Goal: Information Seeking & Learning: Understand process/instructions

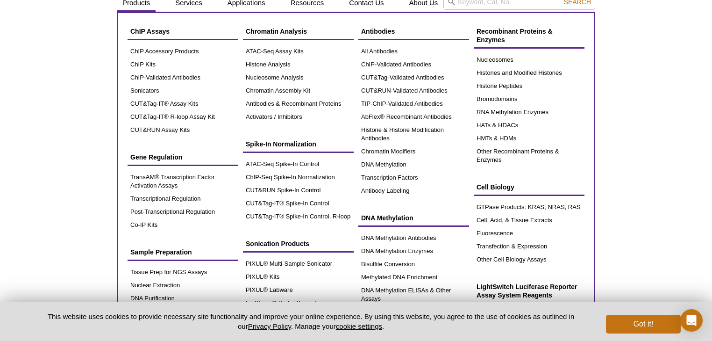
scroll to position [30, 0]
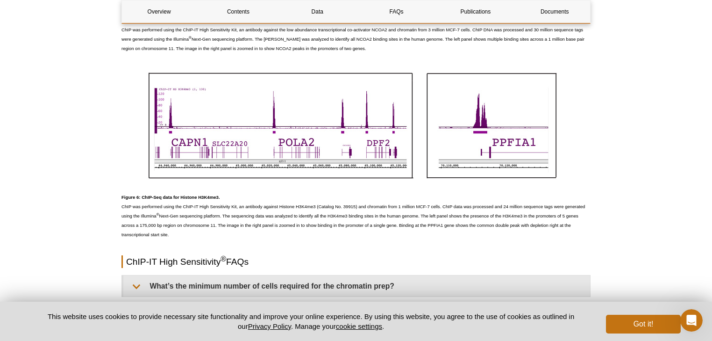
scroll to position [2617, 0]
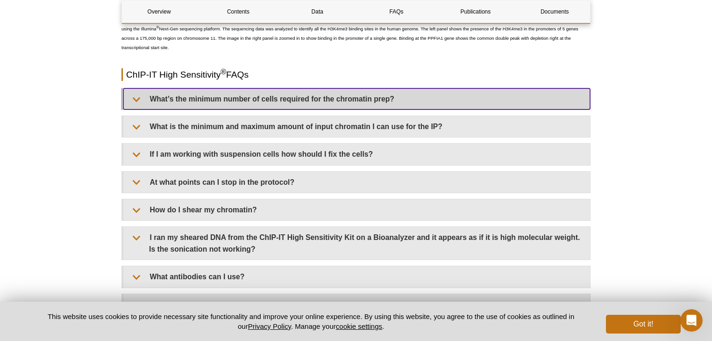
click at [320, 94] on summary "What’s the minimum number of cells required for the chromatin prep?" at bounding box center [356, 98] width 467 height 21
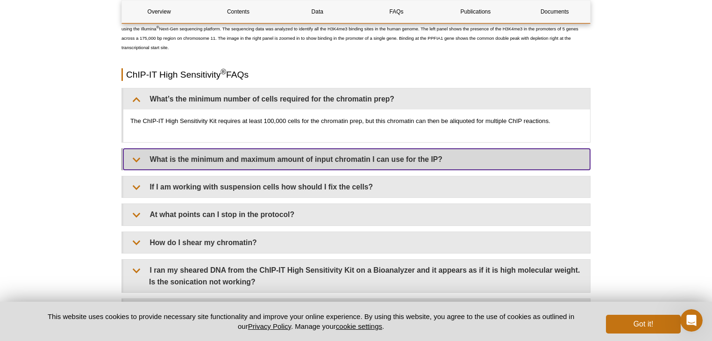
click at [296, 157] on summary "What is the minimum and maximum amount of input chromatin I can use for the IP?" at bounding box center [356, 159] width 467 height 21
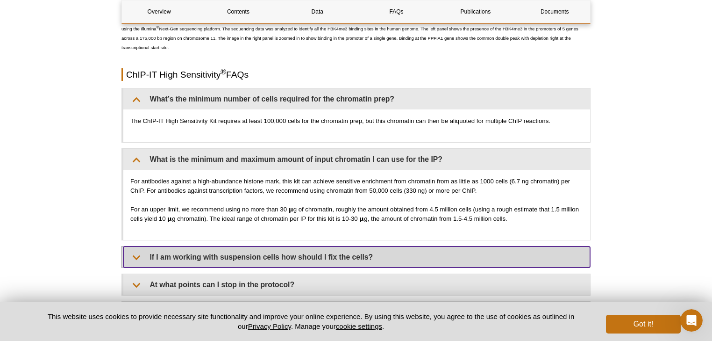
click at [342, 251] on summary "If I am working with suspension cells how should I fix the cells?" at bounding box center [356, 256] width 467 height 21
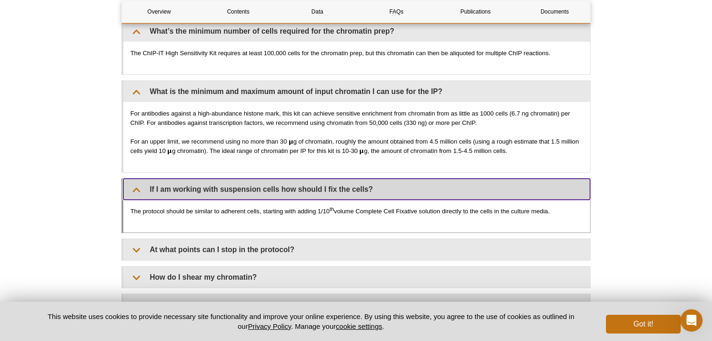
scroll to position [2691, 0]
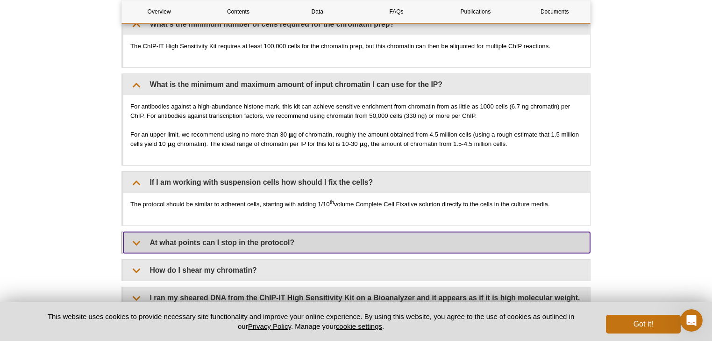
click at [331, 243] on summary "At what points can I stop in the protocol?" at bounding box center [356, 242] width 467 height 21
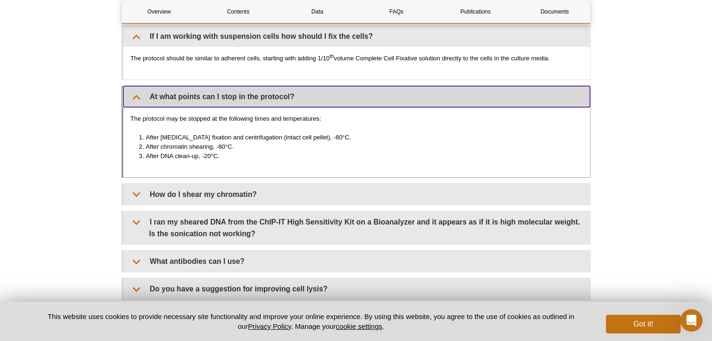
scroll to position [2841, 0]
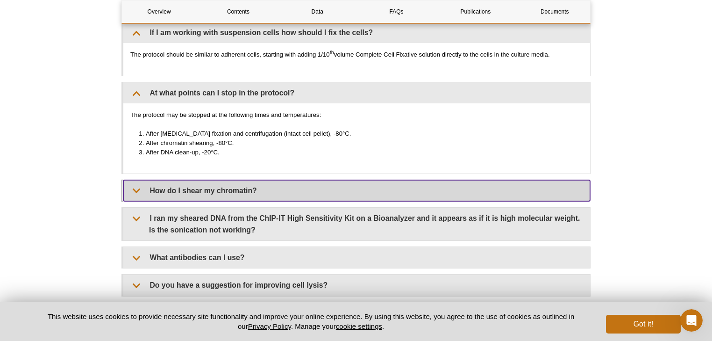
click at [311, 189] on summary "How do I shear my chromatin?" at bounding box center [356, 190] width 467 height 21
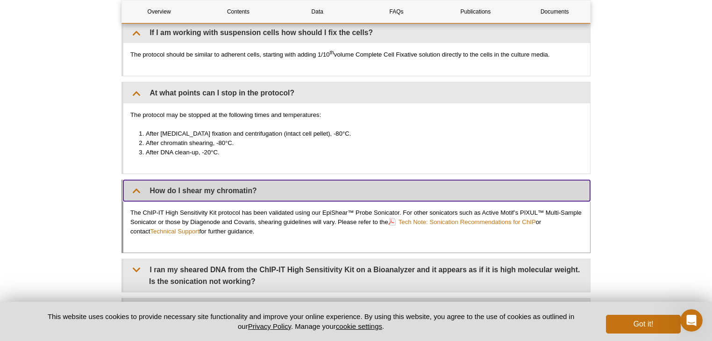
scroll to position [2878, 0]
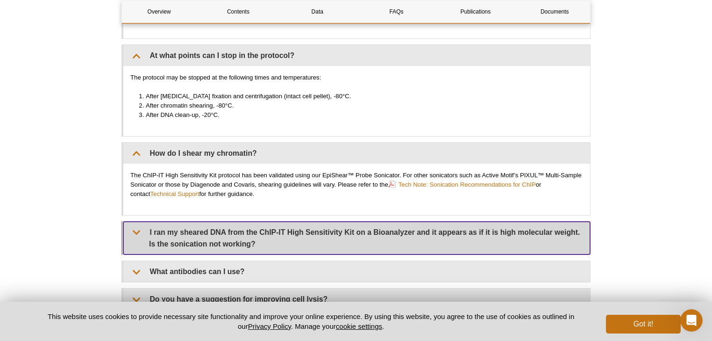
click at [308, 232] on summary "I ran my sheared DNA from the ChIP-IT High Sensitivity Kit on a Bioanalyzer and…" at bounding box center [356, 237] width 467 height 33
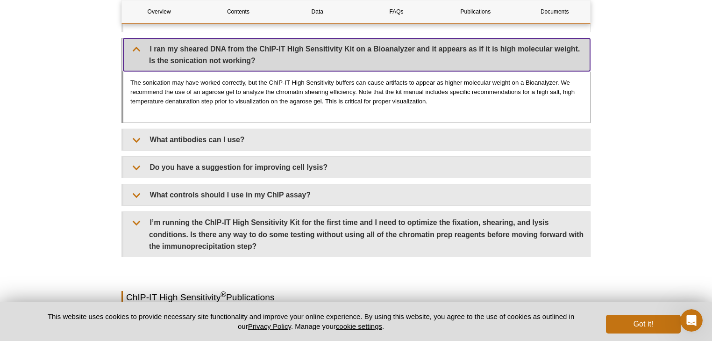
scroll to position [3065, 0]
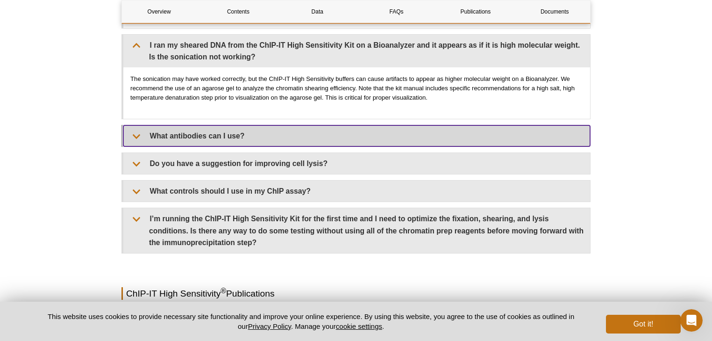
click at [245, 129] on summary "What antibodies can I use?" at bounding box center [356, 135] width 467 height 21
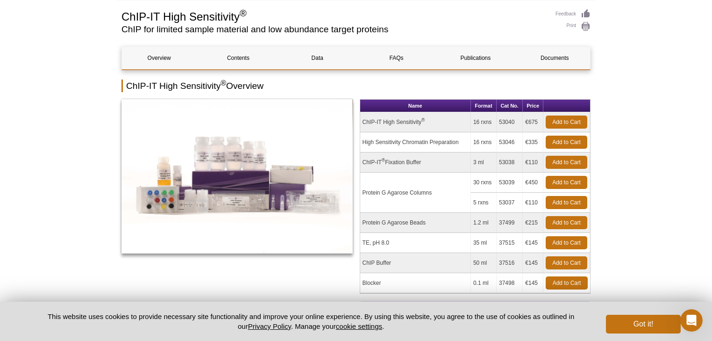
scroll to position [63, 0]
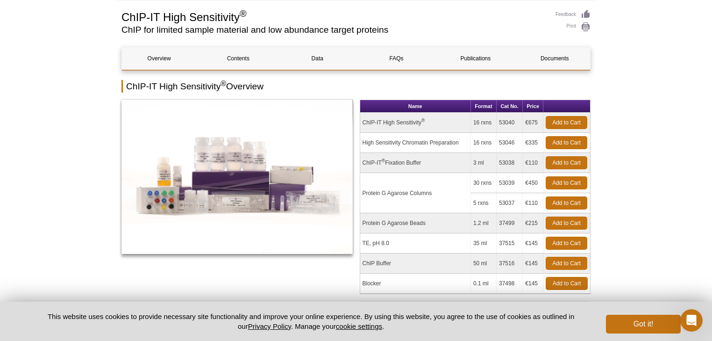
drag, startPoint x: 500, startPoint y: 121, endPoint x: 521, endPoint y: 121, distance: 21.0
click at [521, 121] on td "53040" at bounding box center [510, 123] width 26 height 20
copy td "53040"
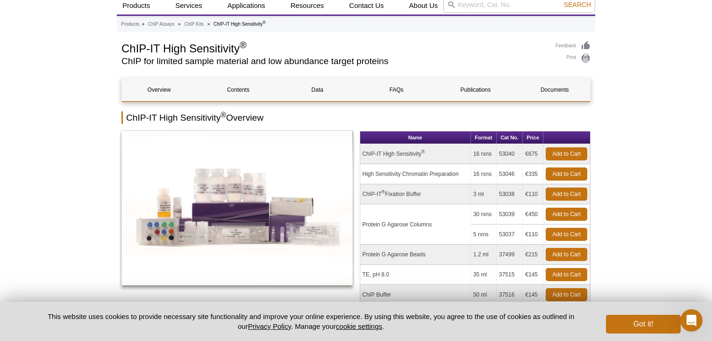
scroll to position [0, 0]
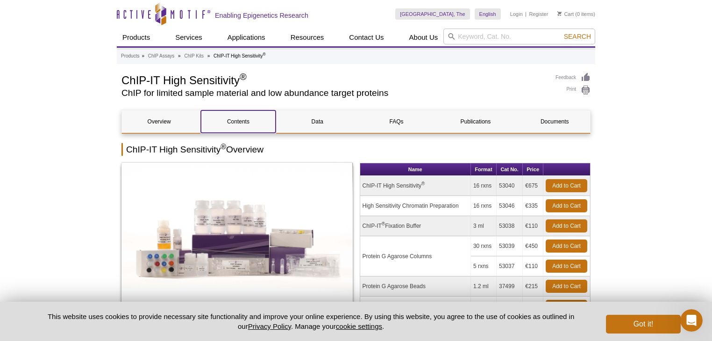
click at [242, 121] on link "Contents" at bounding box center [238, 121] width 74 height 22
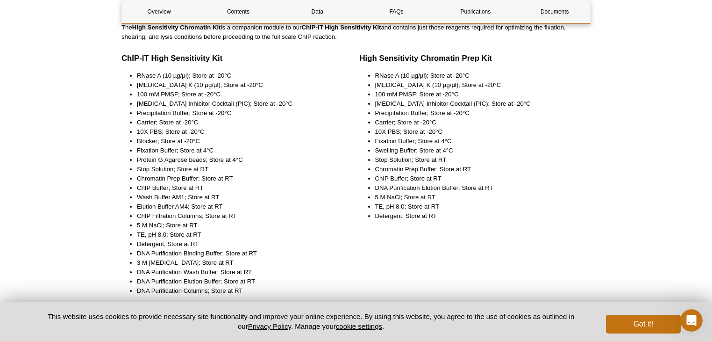
scroll to position [1196, 0]
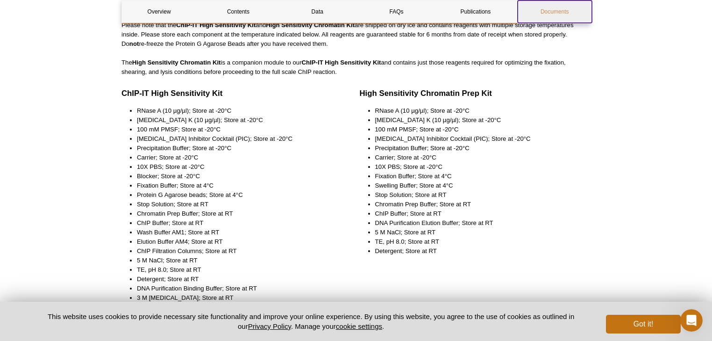
click at [551, 10] on link "Documents" at bounding box center [555, 11] width 74 height 22
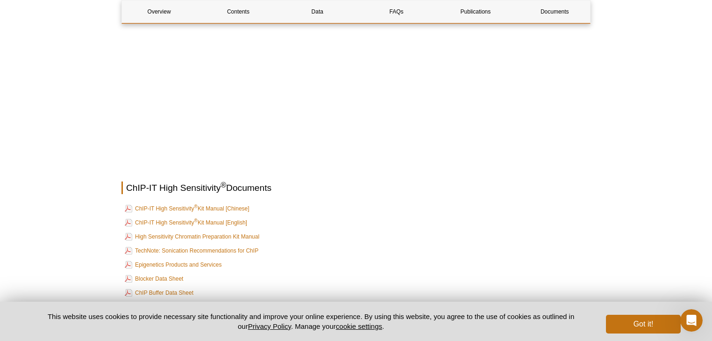
scroll to position [3672, 0]
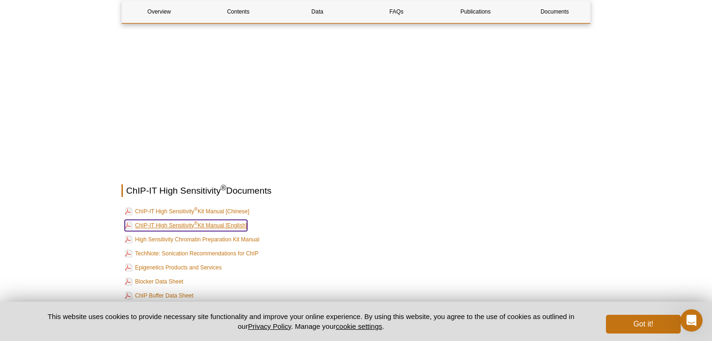
click at [211, 220] on link "ChIP-IT High Sensitivity ® Kit Manual [English]" at bounding box center [186, 225] width 122 height 11
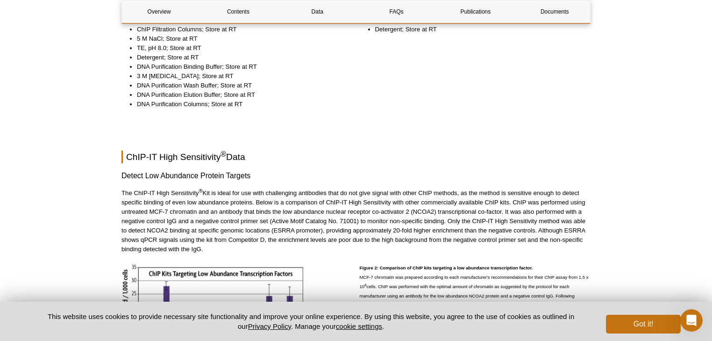
scroll to position [1392, 0]
